Goal: Task Accomplishment & Management: Manage account settings

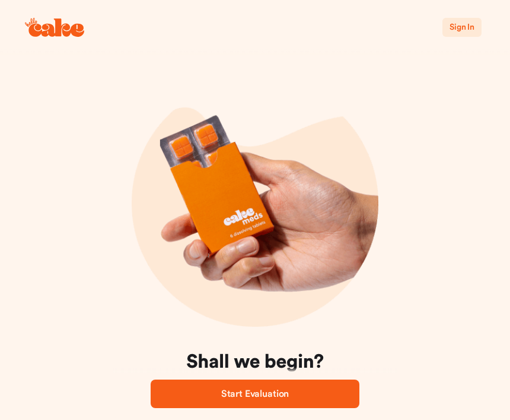
click at [466, 28] on span "Sign In" at bounding box center [462, 27] width 25 height 8
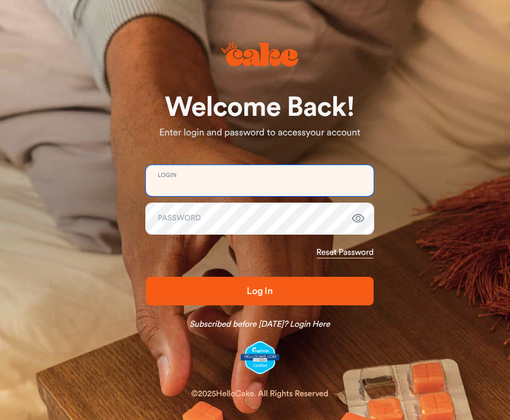
click at [218, 187] on input "email" at bounding box center [260, 180] width 228 height 31
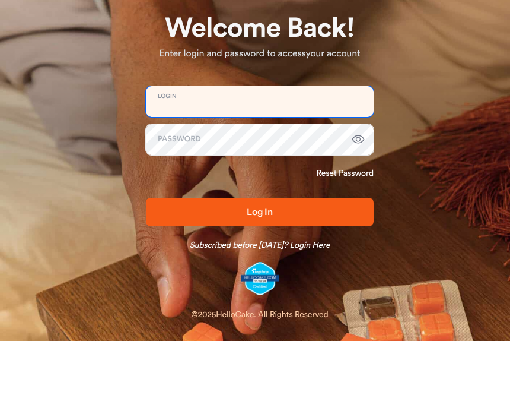
type input "**********"
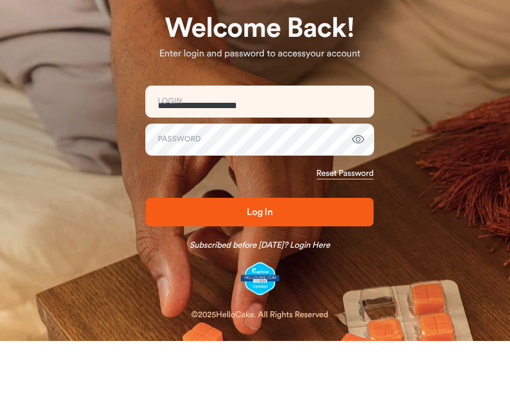
click at [260, 277] on button "Log In" at bounding box center [260, 291] width 228 height 28
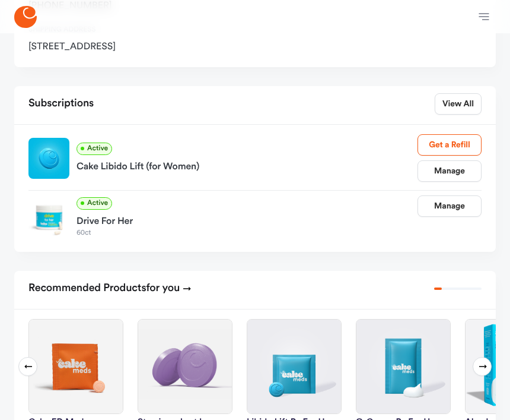
scroll to position [243, 0]
click at [453, 172] on link "Manage" at bounding box center [450, 171] width 64 height 21
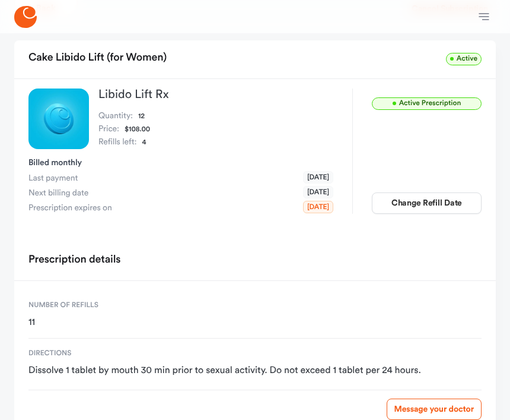
scroll to position [65, 0]
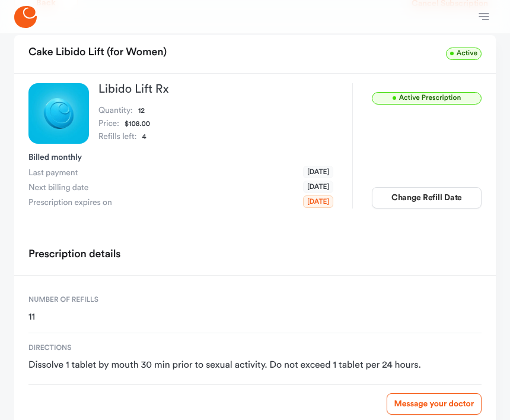
click at [441, 196] on button "Change Refill Date" at bounding box center [427, 198] width 110 height 21
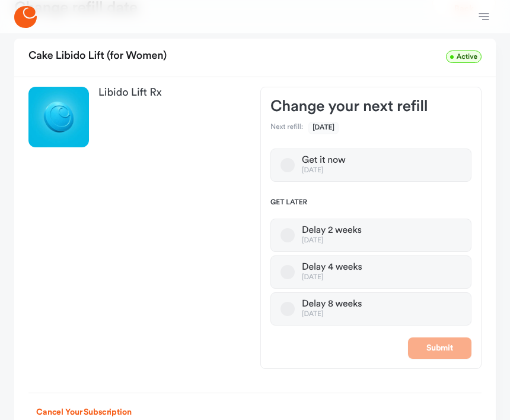
scroll to position [59, 0]
click at [294, 307] on button "Delay 8 weeks [DATE]" at bounding box center [288, 308] width 14 height 14
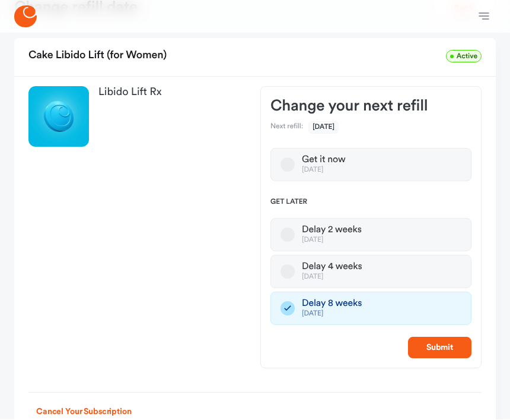
click at [447, 347] on button "Submit" at bounding box center [440, 347] width 64 height 21
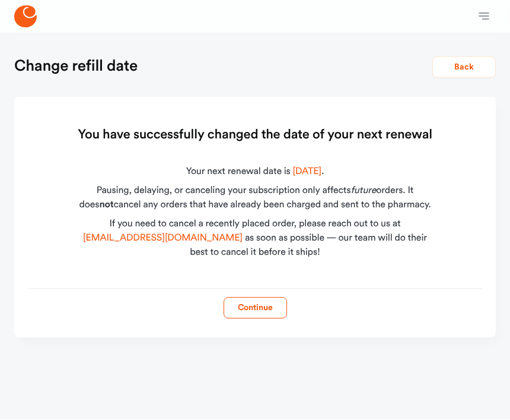
click at [252, 304] on button "Continue" at bounding box center [256, 307] width 64 height 21
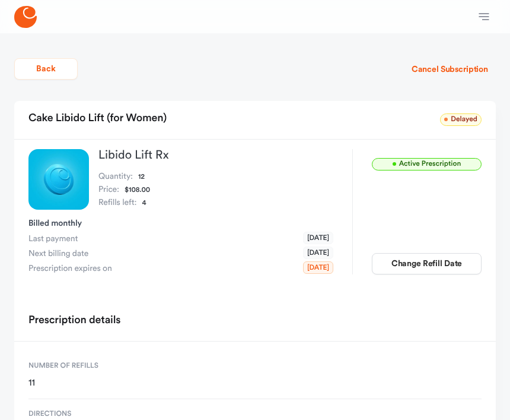
click at [447, 73] on button "Cancel Subscription" at bounding box center [450, 69] width 92 height 21
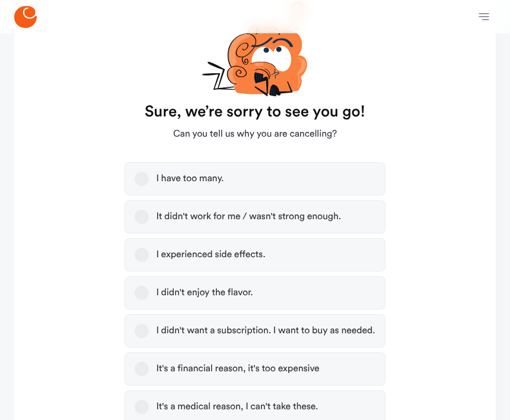
scroll to position [120, 0]
click at [132, 177] on label "I have too many." at bounding box center [255, 178] width 261 height 33
click at [135, 177] on button "I have too many." at bounding box center [142, 179] width 14 height 14
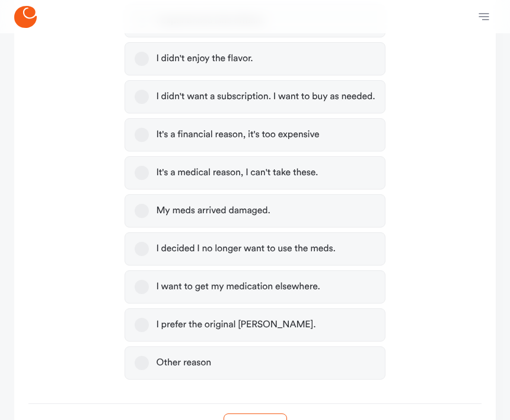
scroll to position [367, 0]
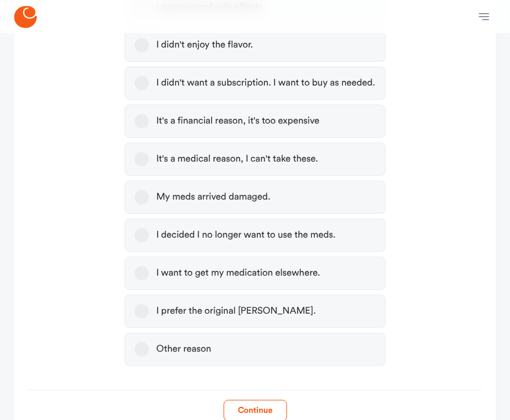
click at [260, 411] on button "Continue" at bounding box center [256, 410] width 64 height 21
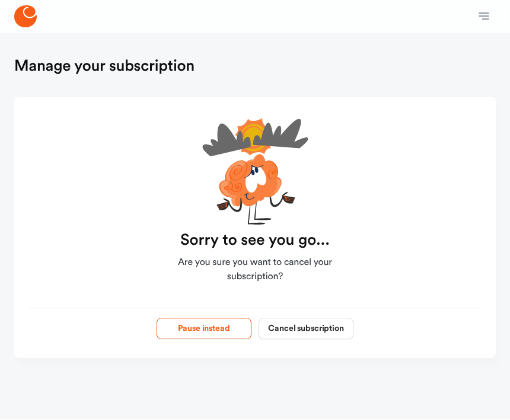
click at [304, 323] on button "Cancel subscription" at bounding box center [306, 328] width 95 height 21
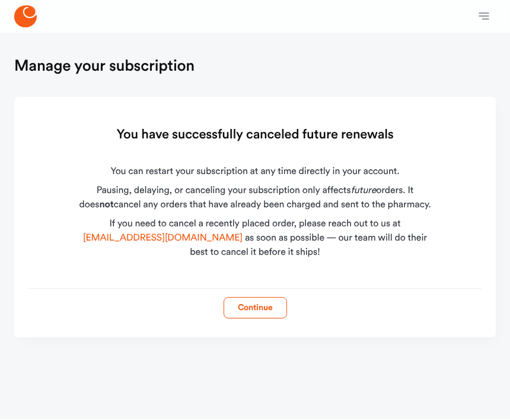
click at [264, 303] on button "Continue" at bounding box center [256, 307] width 64 height 21
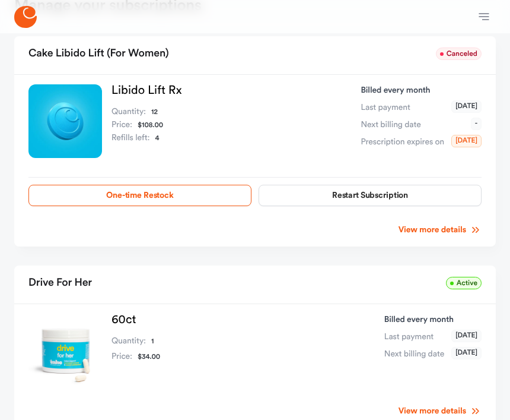
scroll to position [63, 0]
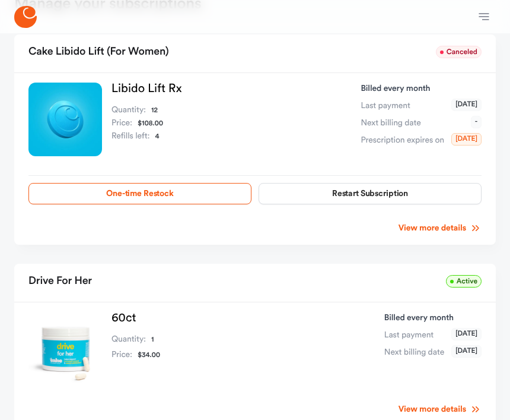
click at [467, 278] on span "Active" at bounding box center [464, 281] width 36 height 12
click at [464, 285] on span "Active" at bounding box center [464, 281] width 36 height 12
click at [464, 284] on span "Active" at bounding box center [464, 281] width 36 height 12
click at [436, 412] on link "View more details" at bounding box center [440, 409] width 83 height 12
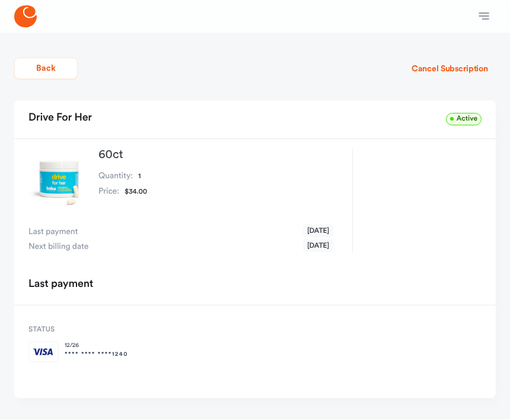
click at [450, 71] on button "Cancel Subscription" at bounding box center [450, 69] width 92 height 21
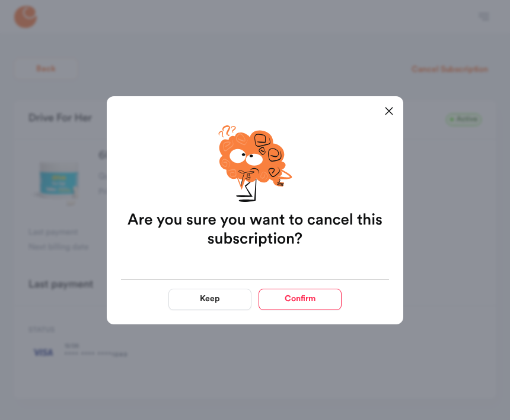
click at [309, 297] on button "Confirm" at bounding box center [300, 298] width 83 height 21
